Goal: Task Accomplishment & Management: Manage account settings

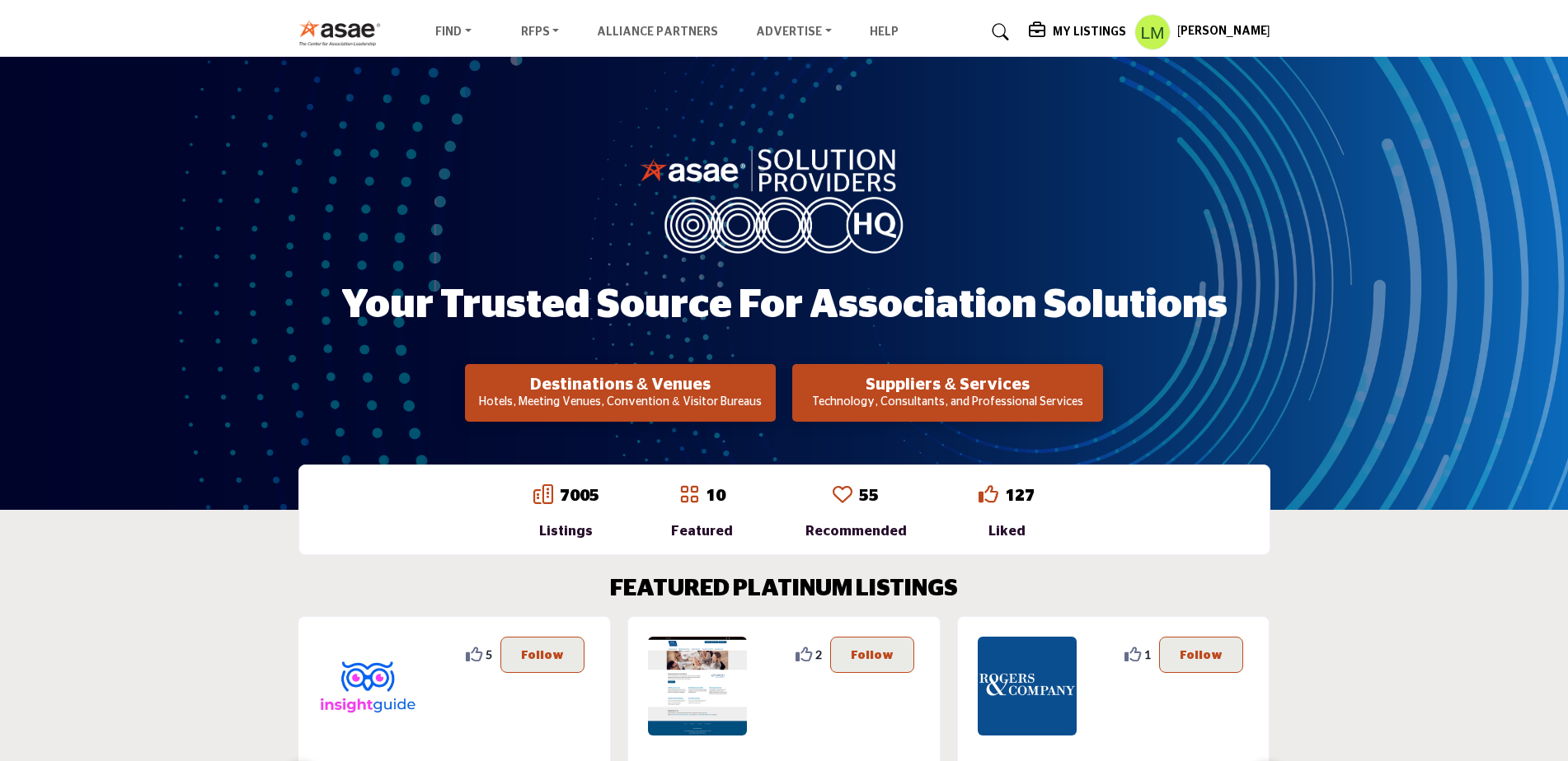
click at [1089, 26] on h5 "My Listings" at bounding box center [1089, 31] width 73 height 15
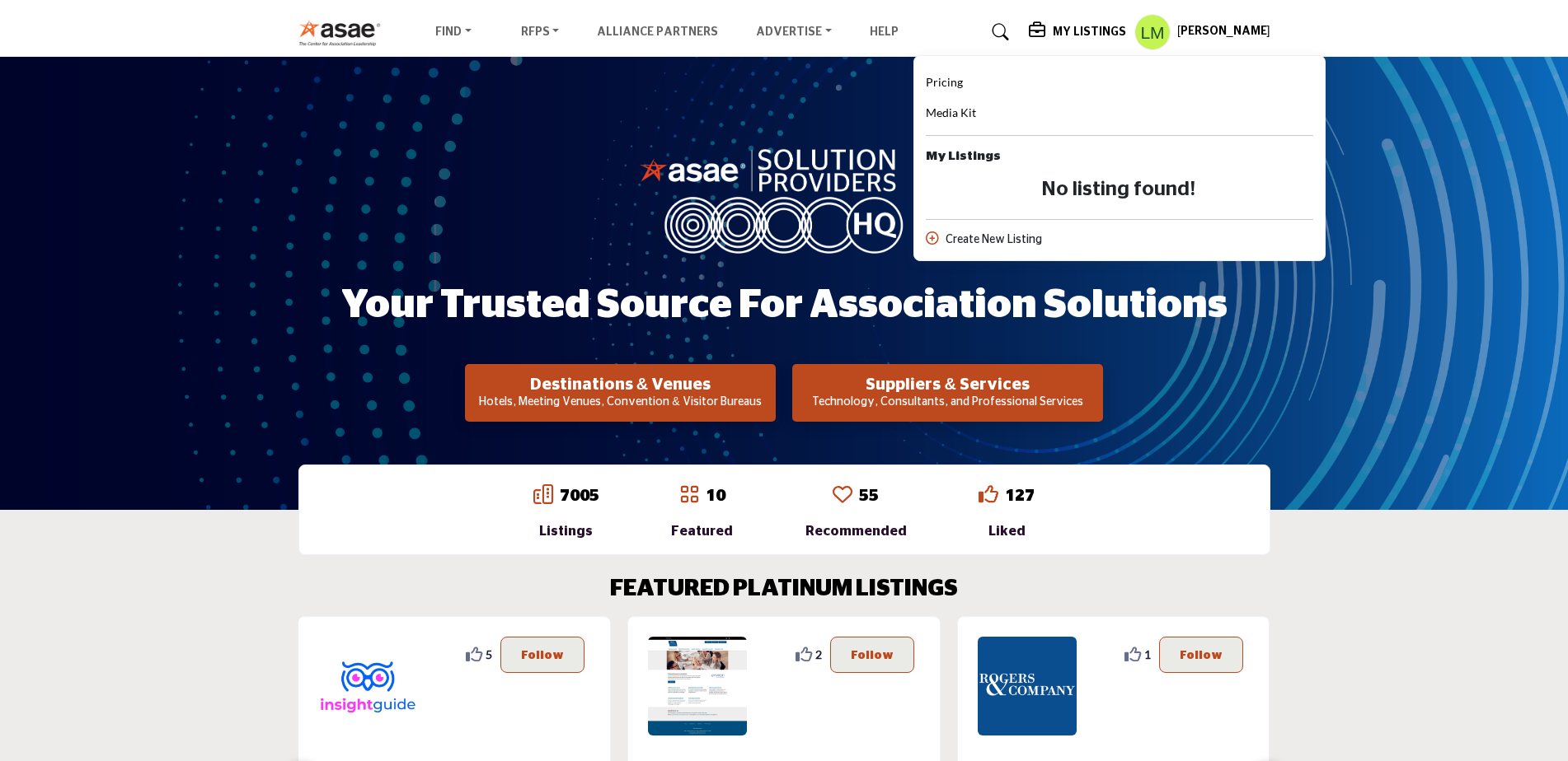
click at [1206, 23] on div "[PERSON_NAME] My Profile My Interests My Lists My Suppliers My RFPs My Listings…" at bounding box center [1203, 32] width 136 height 37
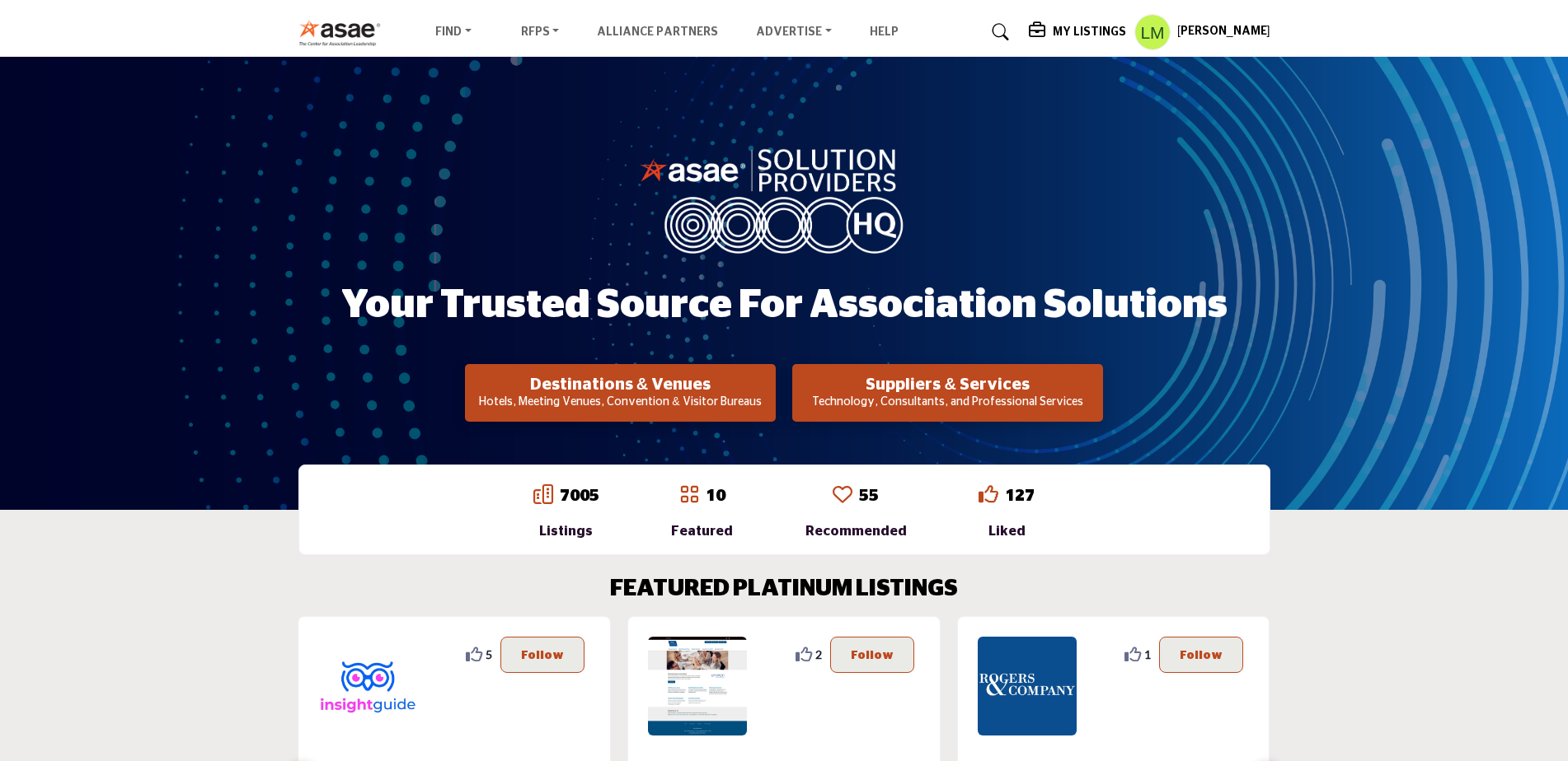
click at [1203, 30] on h5 "[PERSON_NAME]" at bounding box center [1223, 31] width 93 height 17
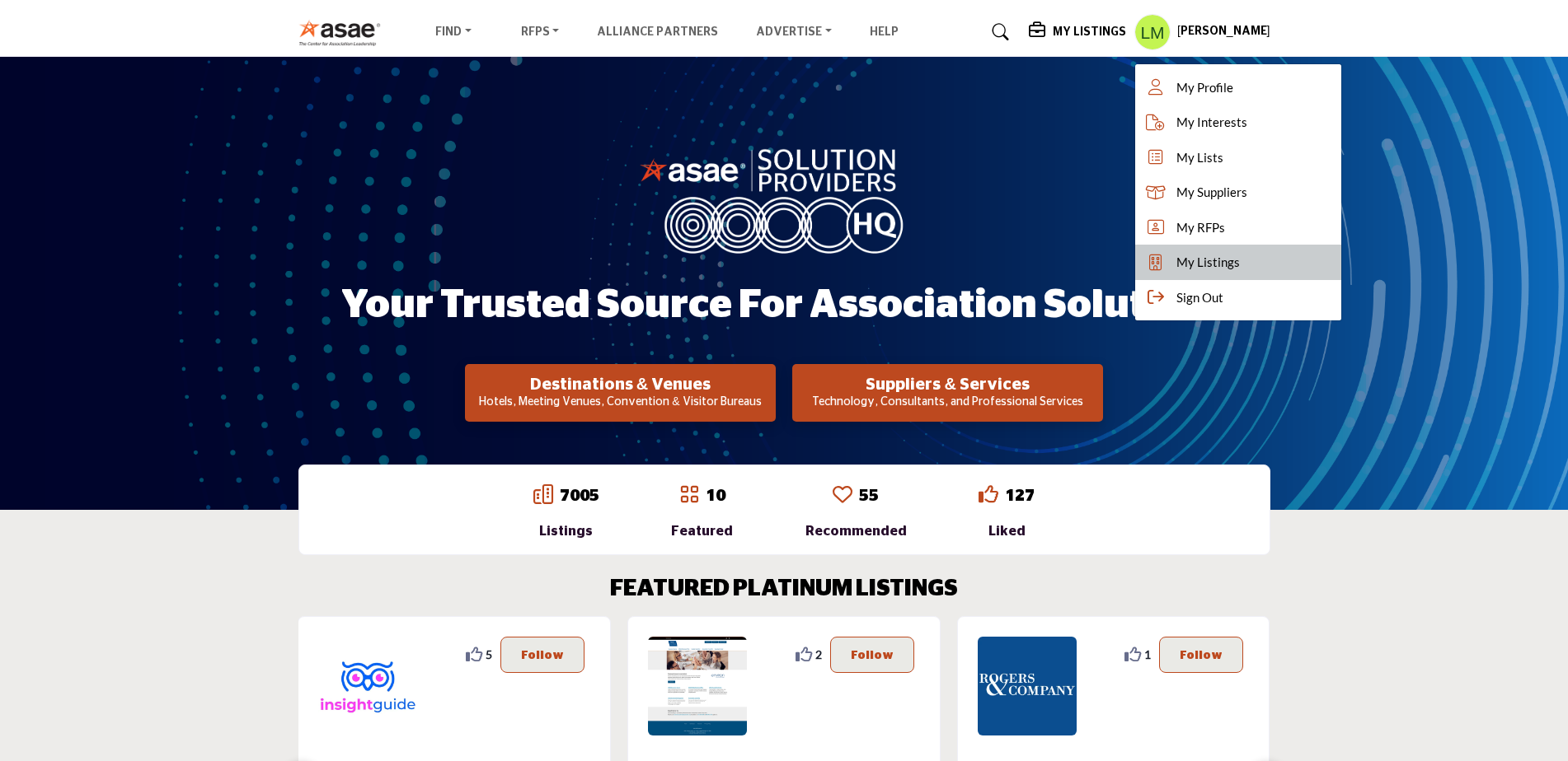
click at [1176, 265] on span "My Listings" at bounding box center [1208, 263] width 64 height 19
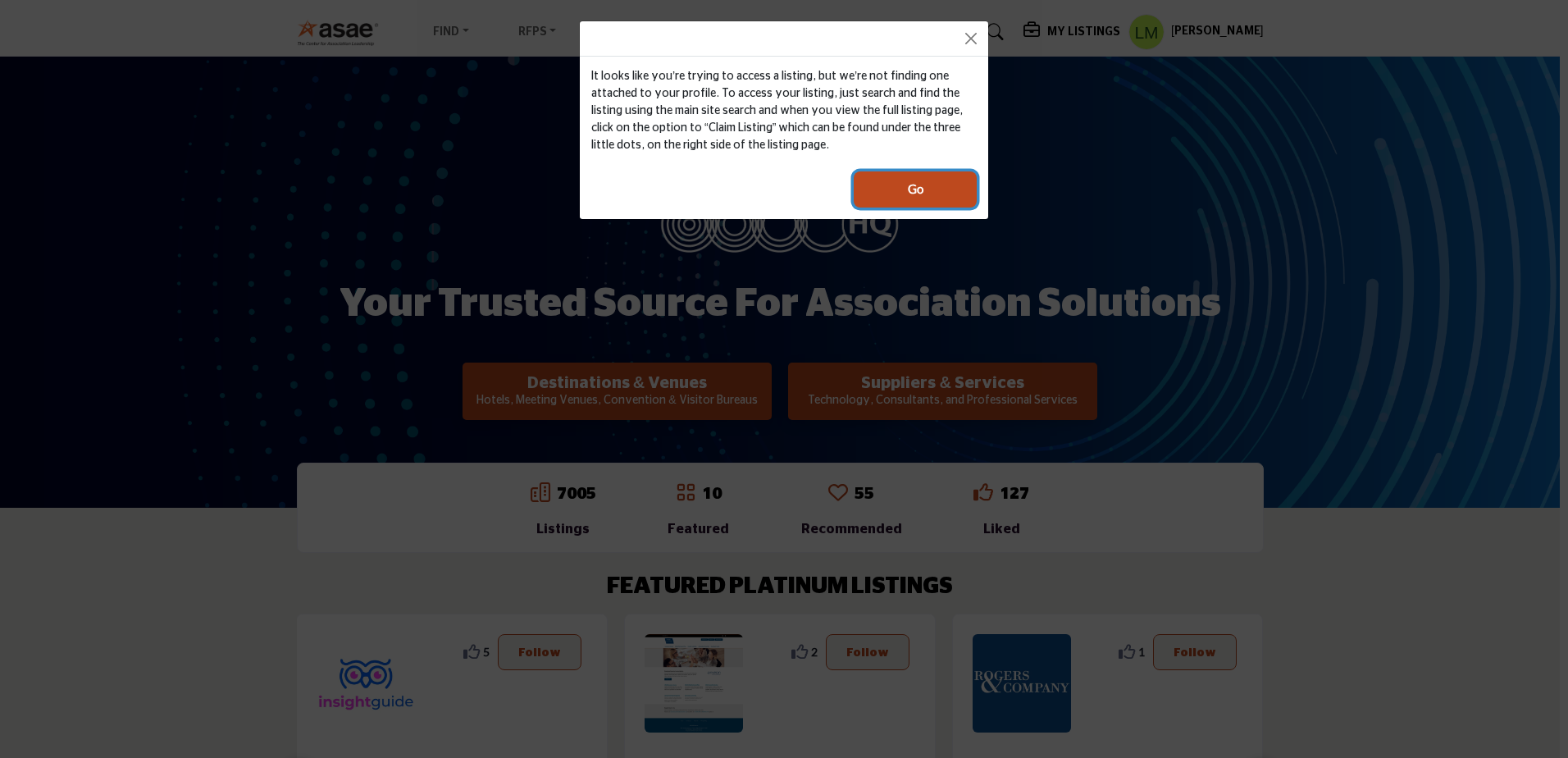
click at [926, 188] on button "Go" at bounding box center [915, 190] width 123 height 36
